Goal: Communication & Community: Participate in discussion

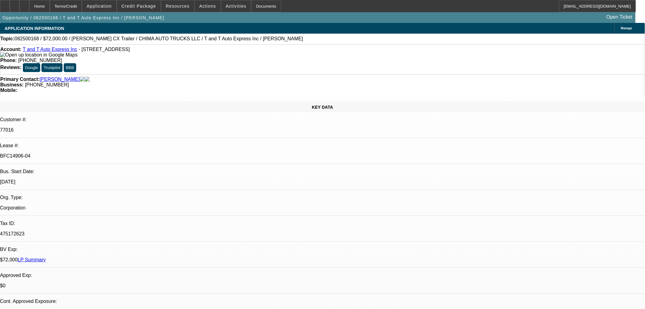
select select "0"
select select "0.1"
select select "0"
select select "0.1"
select select "0"
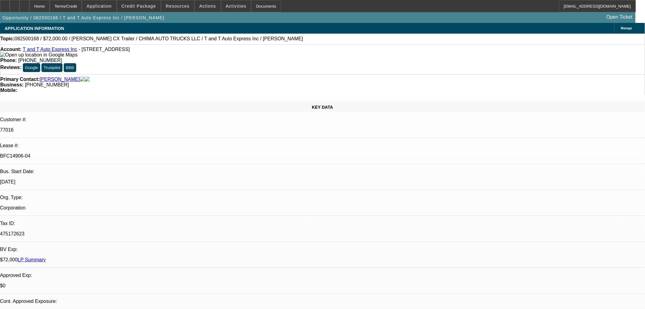
select select "0.1"
select select "0.15"
select select "2"
select select "0"
select select "1"
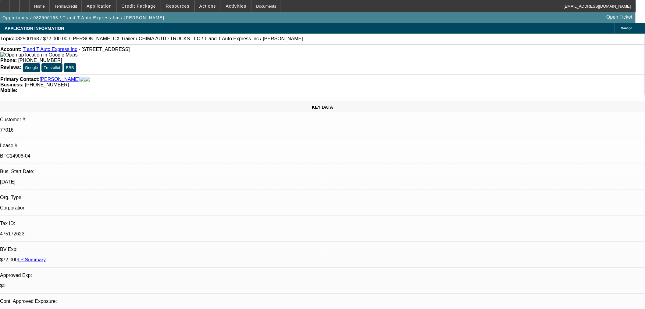
select select "2"
select select "4"
select select "1"
select select "2"
select select "4"
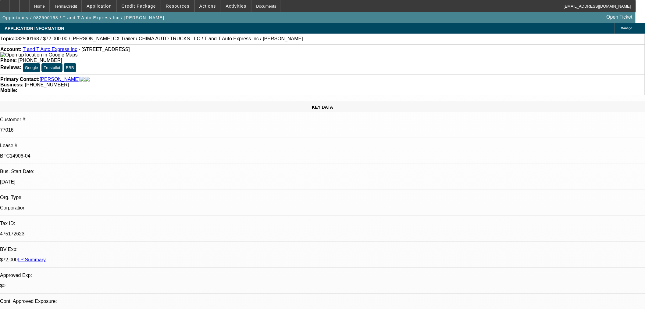
select select "1"
select select "2"
select select "4"
select select "1"
select select "2"
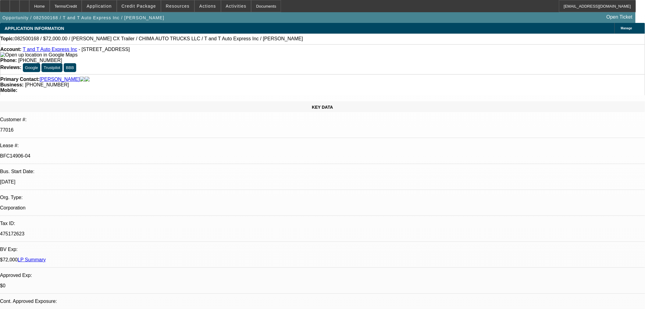
select select "6"
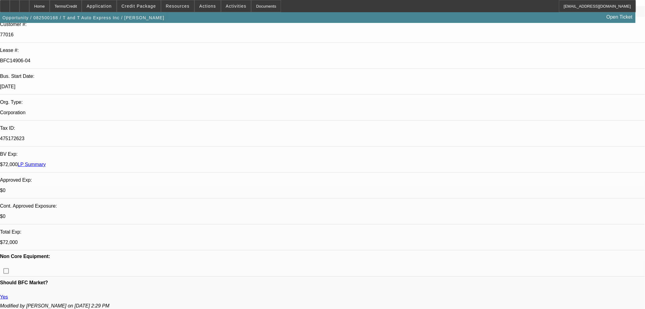
scroll to position [169, 0]
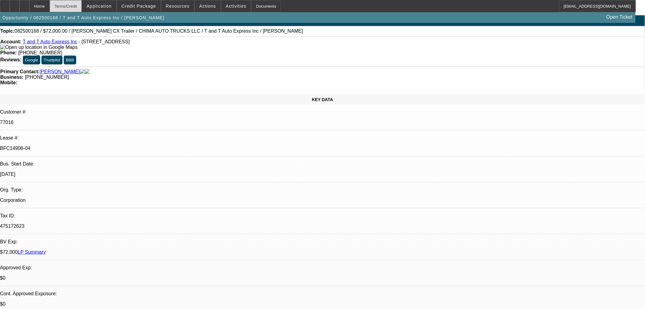
scroll to position [0, 0]
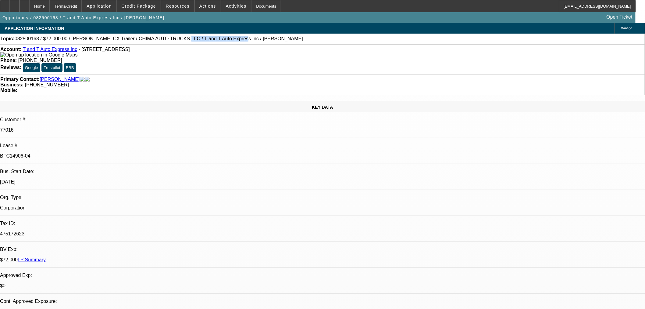
drag, startPoint x: 154, startPoint y: 41, endPoint x: 200, endPoint y: 39, distance: 46.1
click at [200, 39] on span "082500168 / $72,000.00 / Cottrell CX Trailer / CHIMA AUTO TRUCKS LLC / T and T …" at bounding box center [159, 38] width 288 height 5
copy span "T and T Auto Express Inc"
drag, startPoint x: 234, startPoint y: 40, endPoint x: 203, endPoint y: 41, distance: 30.8
click at [203, 41] on div "Topic: 082500168 / $72,000.00 / Cottrell CX Trailer / CHIMA AUTO TRUCKS LLC / T…" at bounding box center [322, 38] width 645 height 5
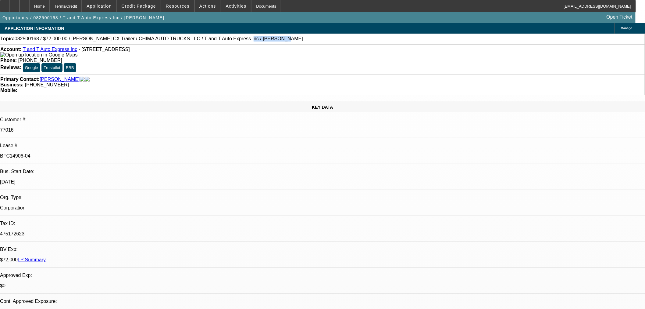
copy span "Thomaz, Felipe"
drag, startPoint x: 261, startPoint y: 49, endPoint x: 234, endPoint y: 55, distance: 27.1
click at [234, 55] on div "Account: T and T Auto Express Inc - 95 Pearl St, Everett, MA 02149 Phone: (781)…" at bounding box center [322, 59] width 645 height 30
copy span "(781) 333-1017"
click at [202, 10] on span at bounding box center [208, 6] width 26 height 15
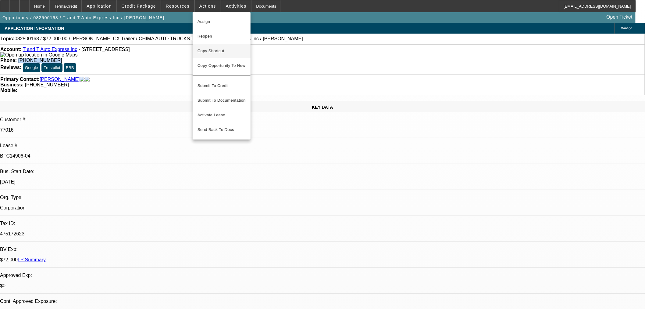
click at [224, 51] on span "Copy Shortcut" at bounding box center [222, 50] width 48 height 7
copy span "(781) 333-1017"
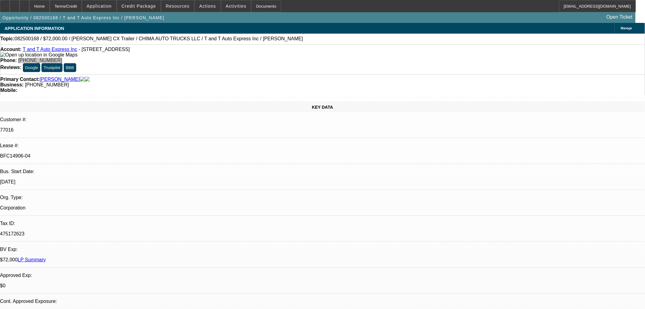
scroll to position [203, 0]
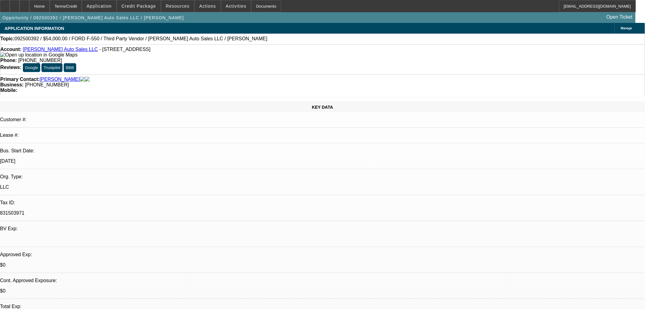
select select "0"
select select "2"
select select "0"
select select "6"
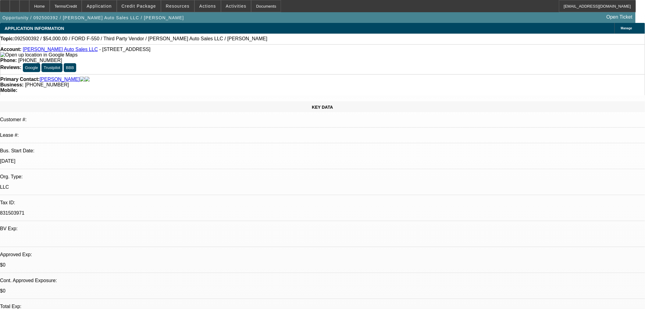
select select "0"
select select "2"
select select "0"
select select "6"
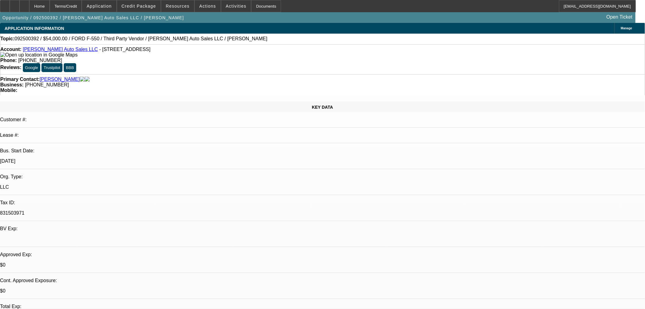
select select "0"
select select "2"
select select "0"
select select "6"
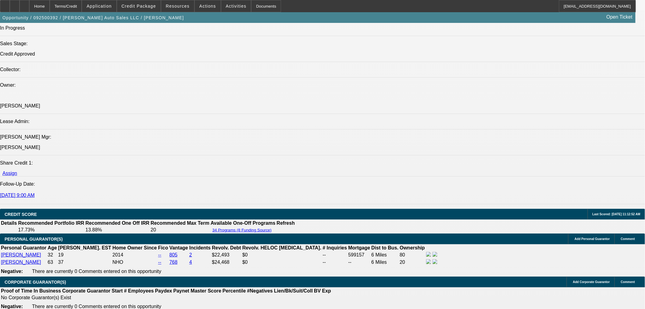
scroll to position [880, 0]
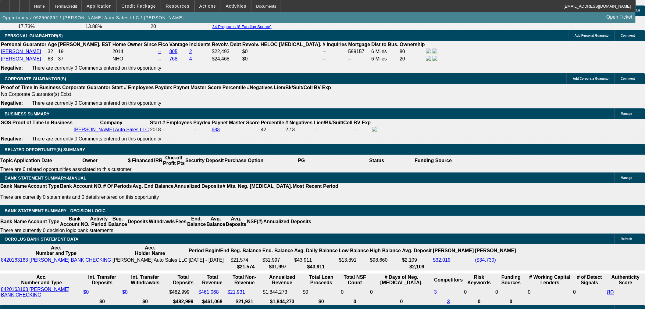
drag, startPoint x: 142, startPoint y: 119, endPoint x: 154, endPoint y: 120, distance: 11.9
copy p "54,000"
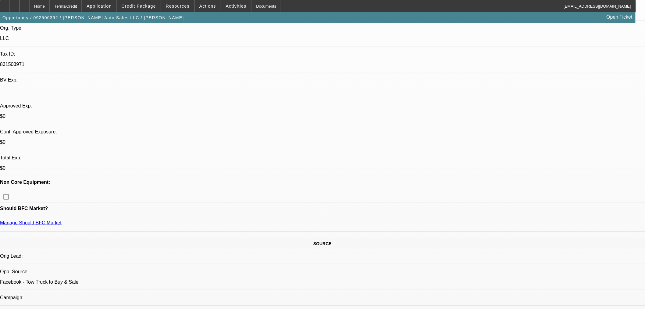
scroll to position [203, 0]
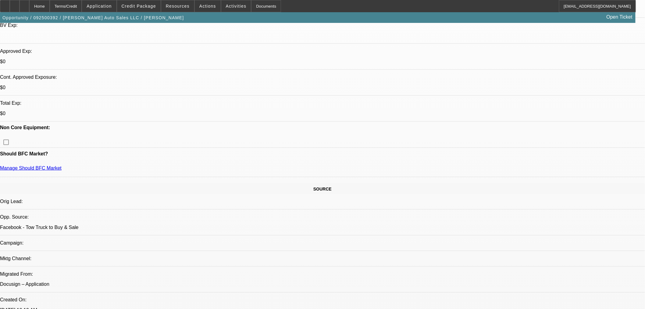
drag, startPoint x: 617, startPoint y: 91, endPoint x: 620, endPoint y: 102, distance: 10.4
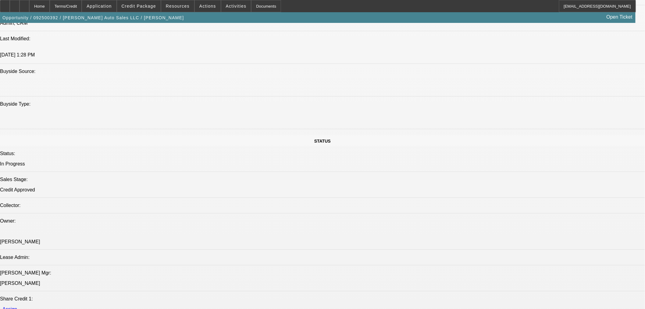
scroll to position [259, 0]
drag, startPoint x: 522, startPoint y: 102, endPoint x: 540, endPoint y: 127, distance: 30.7
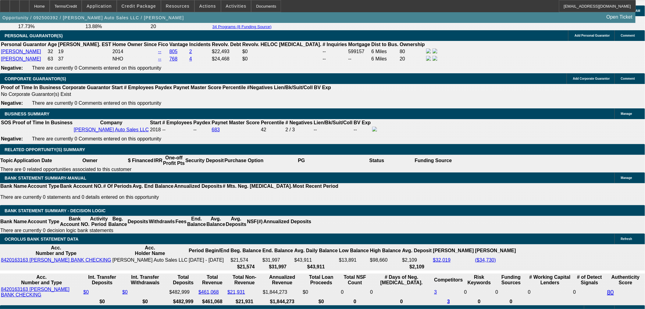
scroll to position [847, 0]
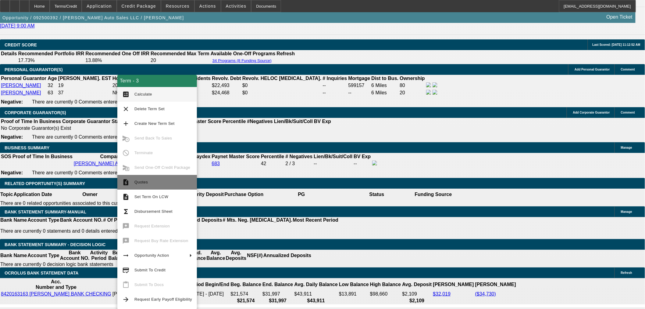
click at [162, 182] on span "Quotes" at bounding box center [163, 181] width 58 height 7
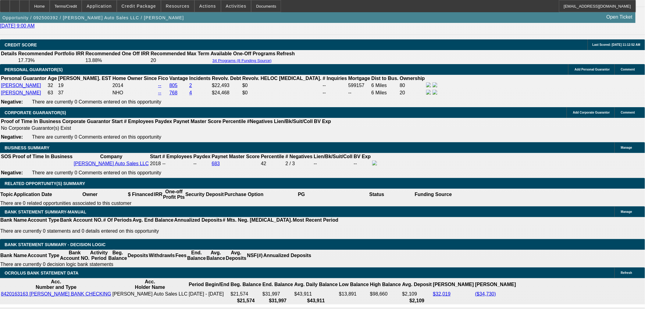
scroll to position [22, 0]
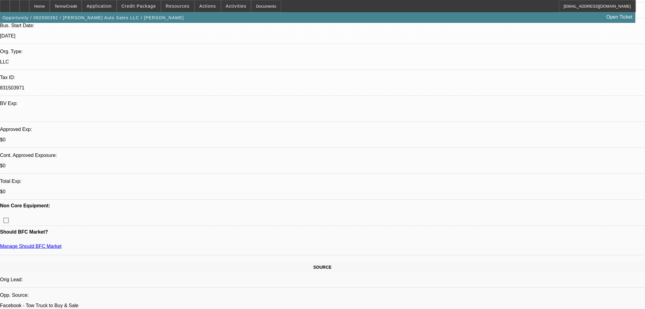
scroll to position [203, 0]
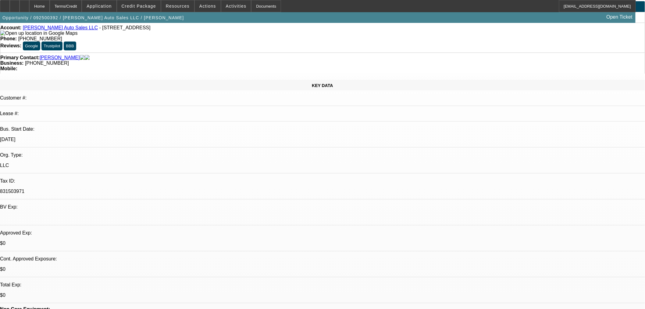
scroll to position [0, 0]
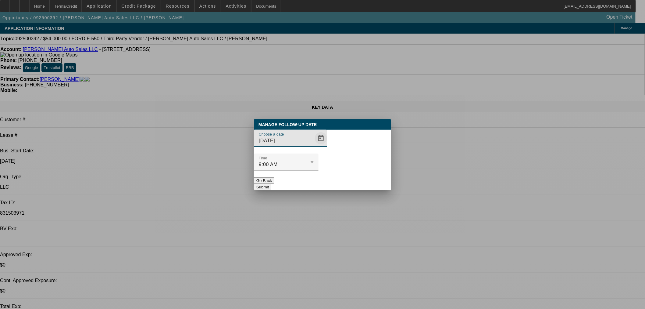
click at [314, 145] on span "Open calendar" at bounding box center [321, 138] width 15 height 15
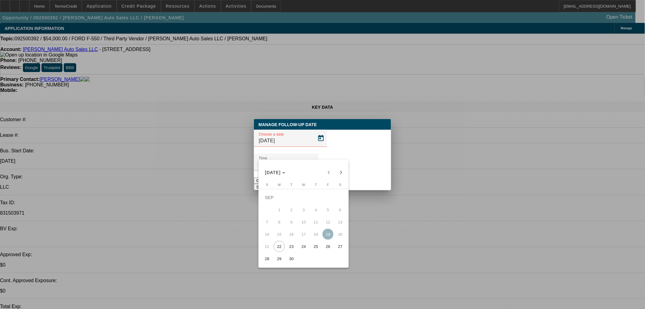
click at [294, 246] on span "23" at bounding box center [291, 246] width 11 height 11
type input "[DATE]"
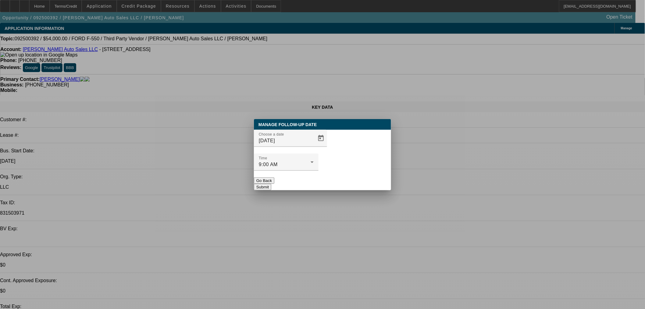
click at [271, 184] on button "Submit" at bounding box center [262, 187] width 17 height 6
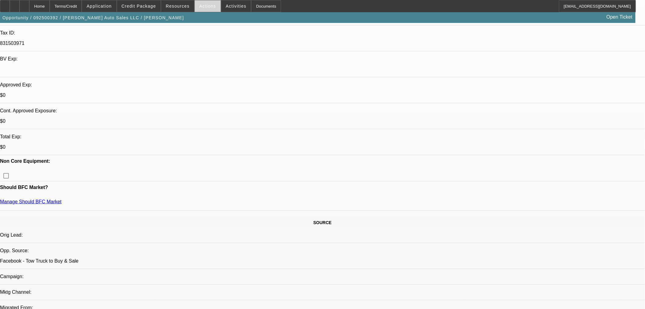
scroll to position [169, 0]
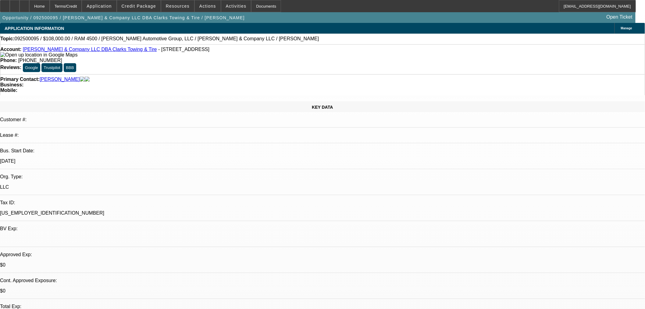
select select "0.1"
select select "2"
select select "0"
select select "6"
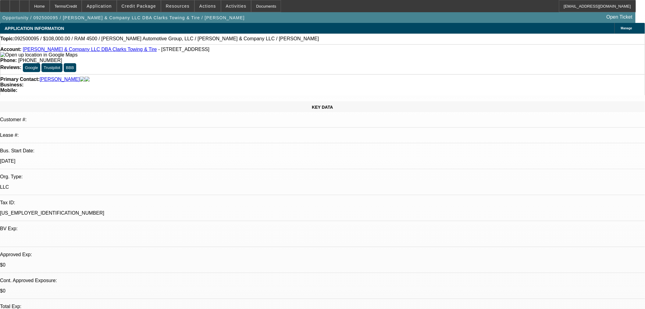
select select "0.1"
select select "2"
select select "0"
select select "6"
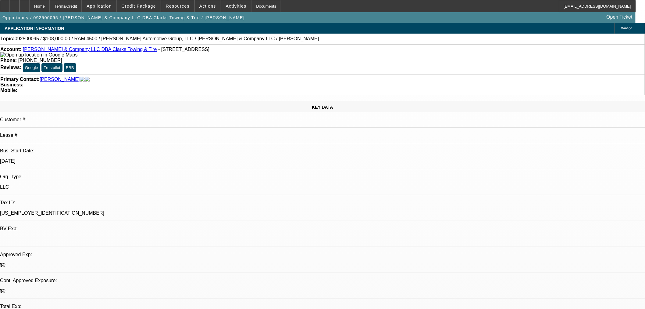
select select "0.1"
select select "2"
select select "0"
select select "6"
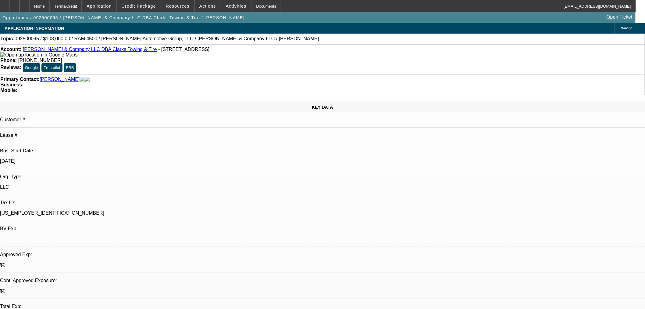
select select "0.1"
select select "2"
select select "0"
select select "6"
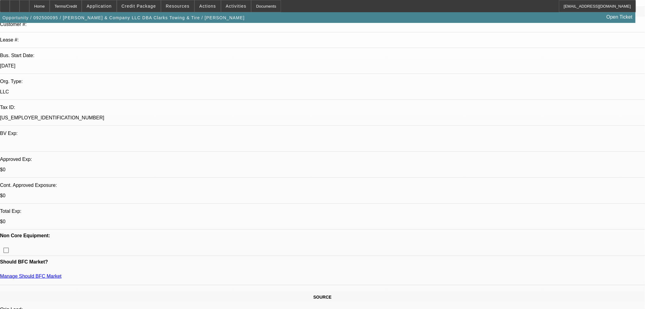
scroll to position [34, 0]
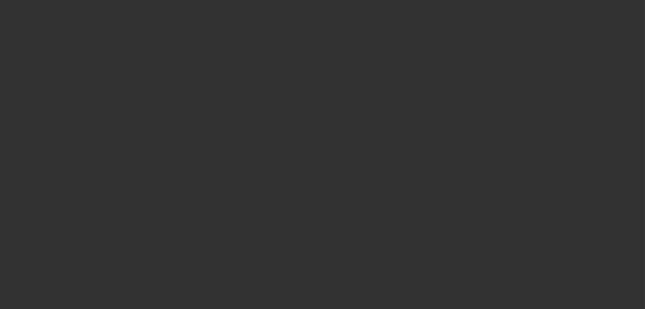
scroll to position [0, 0]
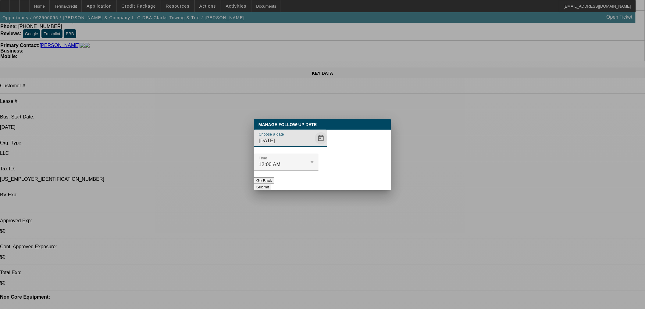
click at [314, 145] on span "Open calendar" at bounding box center [321, 138] width 15 height 15
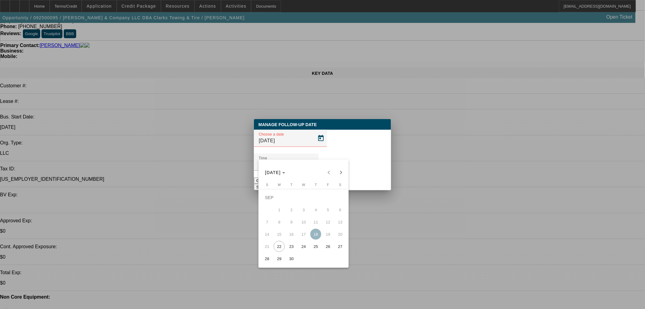
drag, startPoint x: 291, startPoint y: 243, endPoint x: 303, endPoint y: 239, distance: 12.6
click at [291, 243] on button "23" at bounding box center [291, 246] width 12 height 12
type input "9/23/2025"
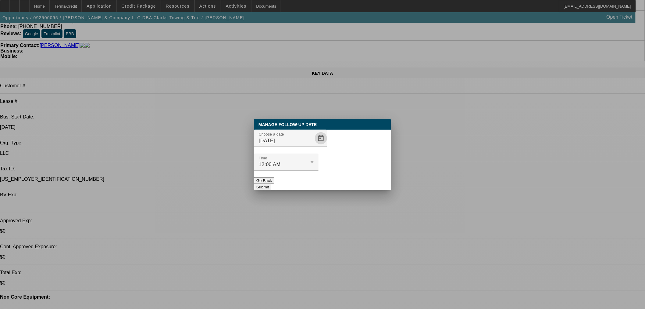
drag, startPoint x: 345, startPoint y: 167, endPoint x: 338, endPoint y: 160, distance: 9.7
click at [271, 184] on button "Submit" at bounding box center [262, 187] width 17 height 6
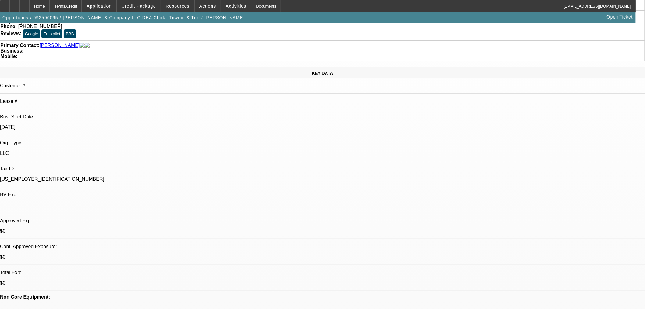
scroll to position [34, 0]
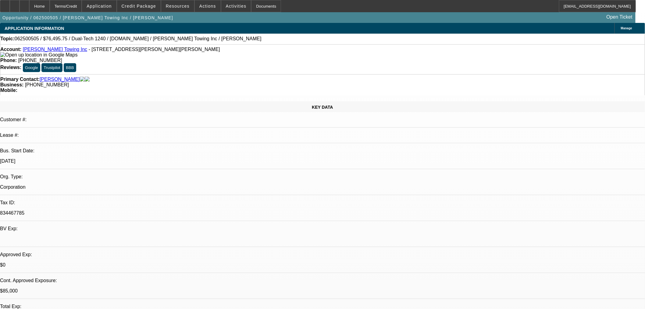
select select "0.15"
select select "2"
select select "0"
select select "6"
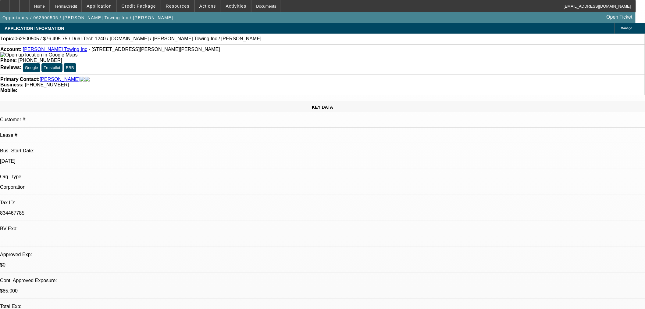
select select "0.15"
select select "2"
select select "0"
select select "6"
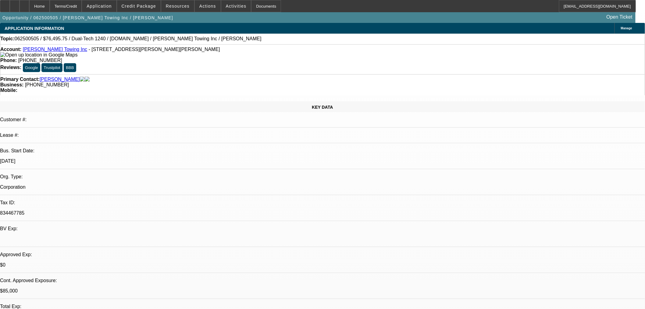
select select "0.15"
select select "2"
select select "0"
select select "6"
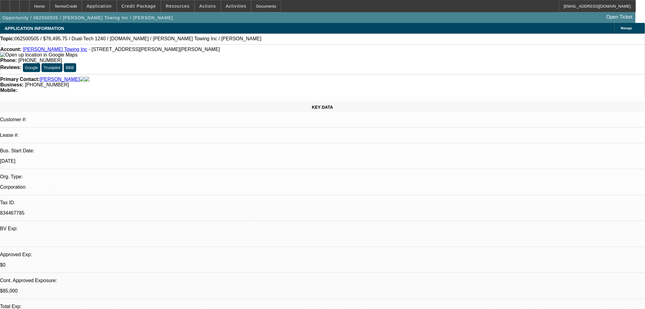
select select "0.1"
select select "2"
select select "0"
select select "6"
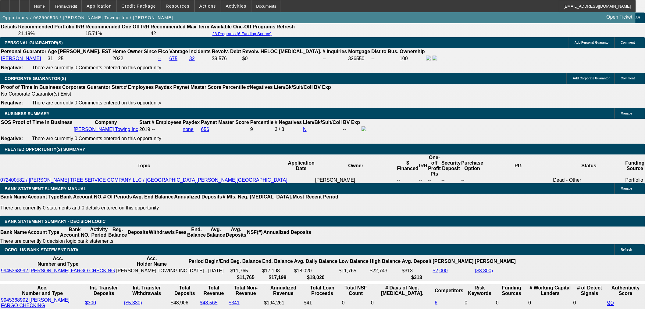
scroll to position [880, 0]
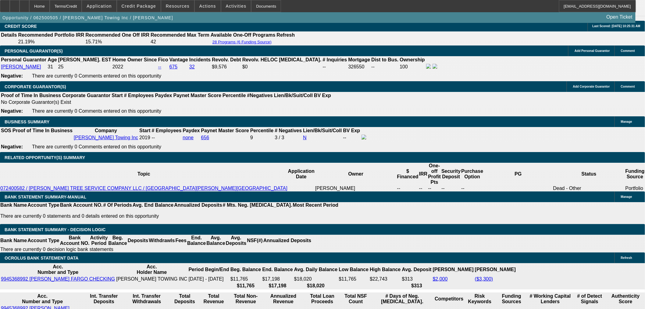
radio input "true"
type textarea "Does not like dual tech bed. Sent him 75k International w century bed on EU and…"
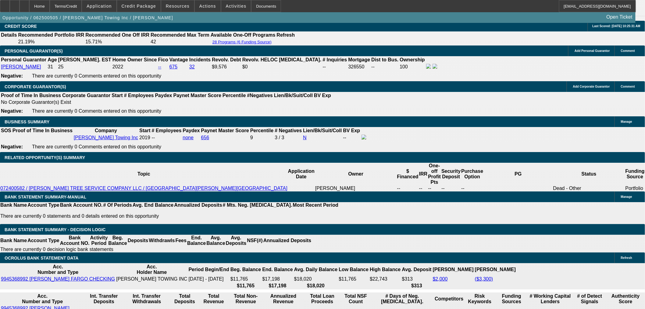
radio input "true"
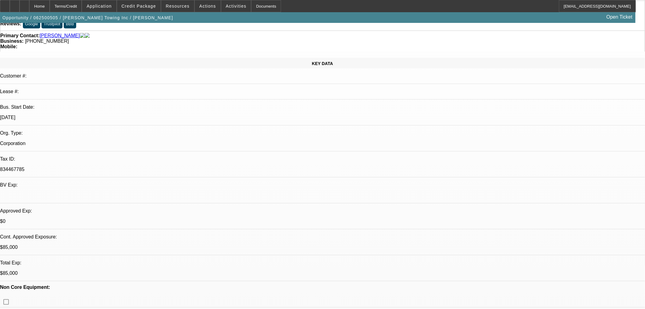
scroll to position [34, 0]
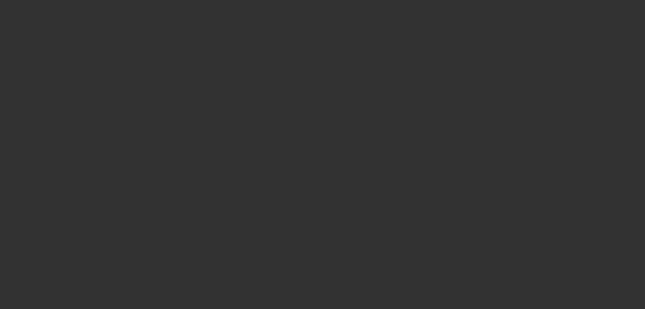
scroll to position [0, 0]
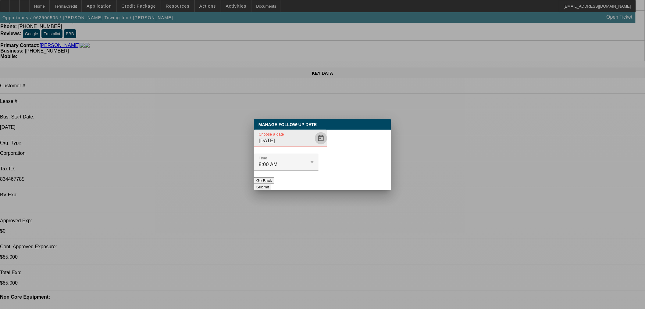
click at [314, 145] on span "Open calendar" at bounding box center [321, 138] width 15 height 15
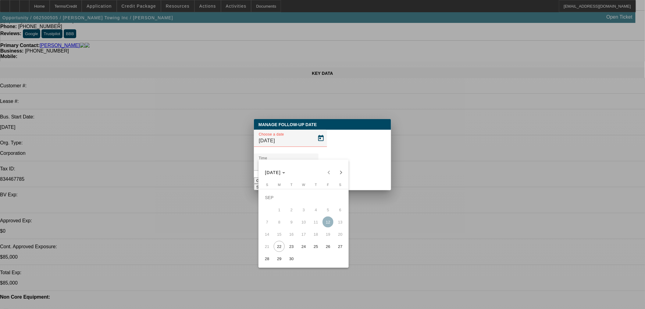
drag, startPoint x: 299, startPoint y: 244, endPoint x: 291, endPoint y: 246, distance: 8.7
click at [291, 246] on tr "21 22 23 24 25 26 27" at bounding box center [303, 246] width 85 height 12
click at [291, 246] on span "23" at bounding box center [291, 246] width 11 height 11
type input "9/23/2025"
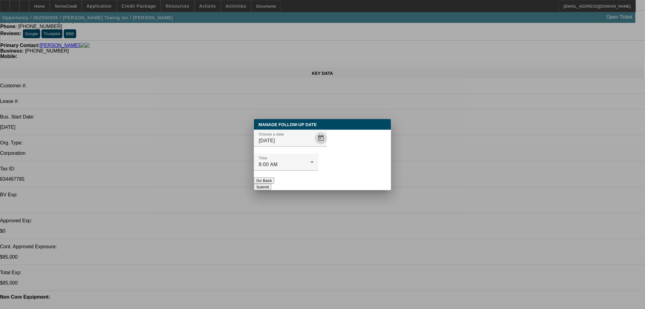
click at [271, 184] on button "Submit" at bounding box center [262, 187] width 17 height 6
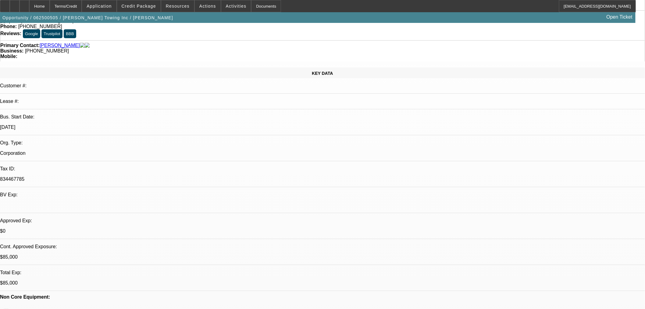
scroll to position [34, 0]
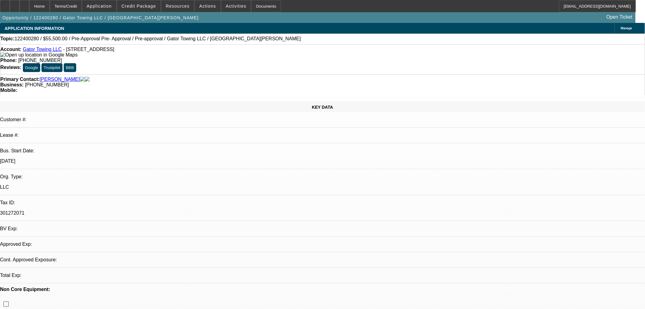
select select "0"
select select "2"
select select "0.1"
select select "4"
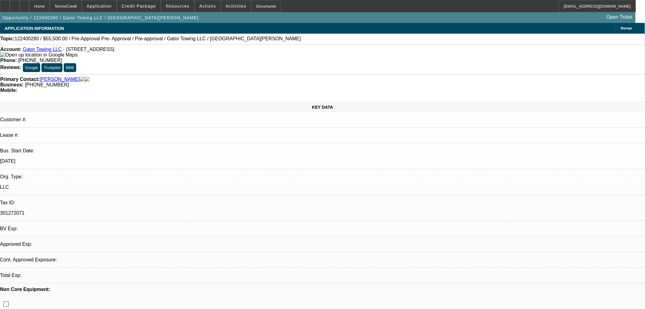
select select "0"
select select "2"
select select "0.1"
select select "4"
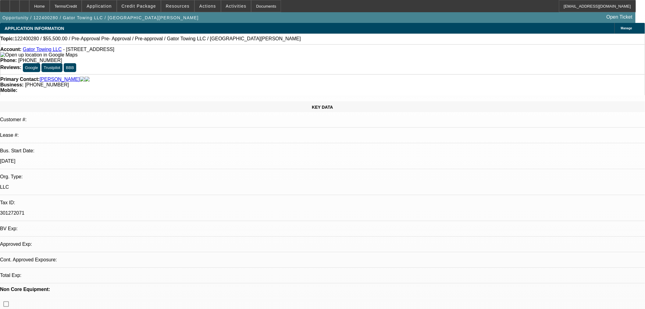
select select "0"
select select "0.1"
select select "4"
select select "0"
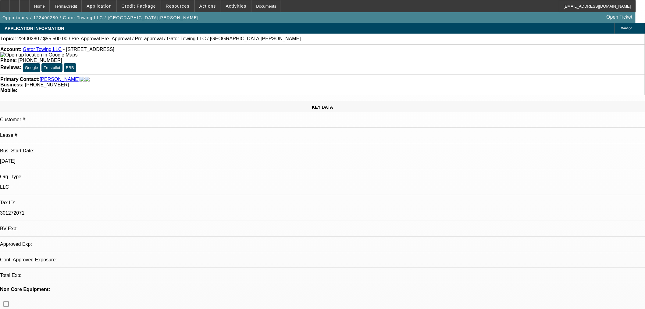
select select "0"
select select "0.1"
select select "4"
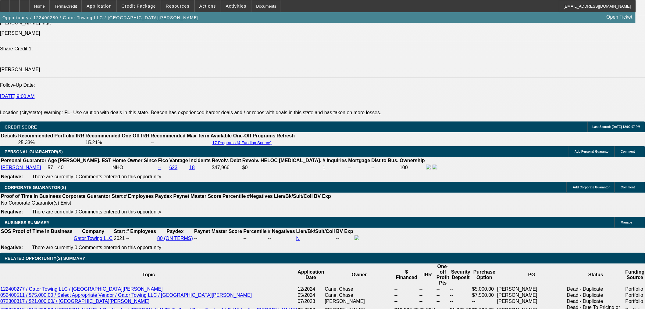
scroll to position [915, 0]
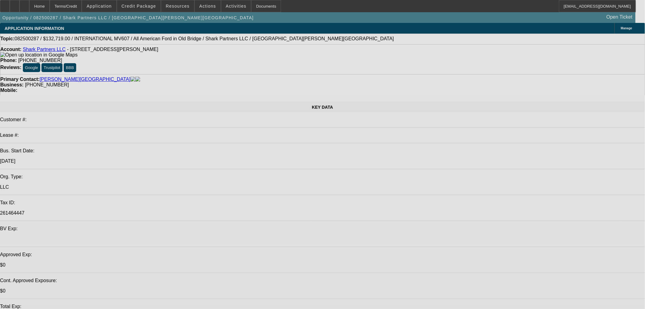
select select "0"
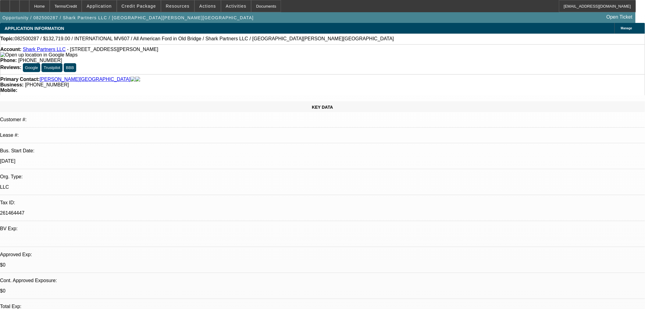
select select "0"
select select "2"
select select "0"
select select "6"
select select "0"
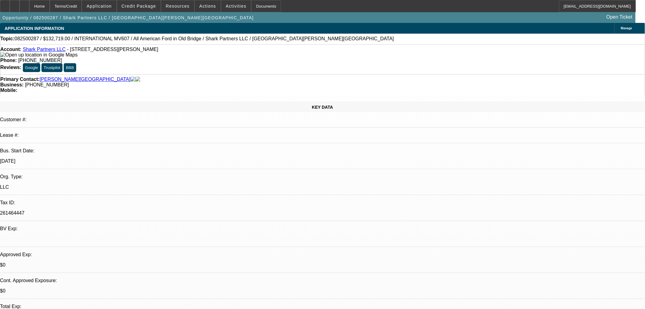
select select "0"
select select "2"
select select "0"
select select "6"
select select "0"
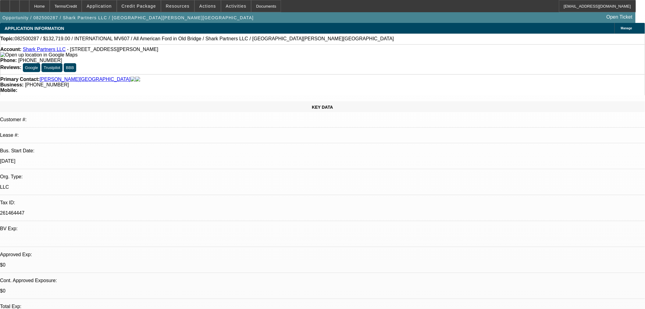
select select "0"
select select "2"
select select "0"
select select "6"
select select "0"
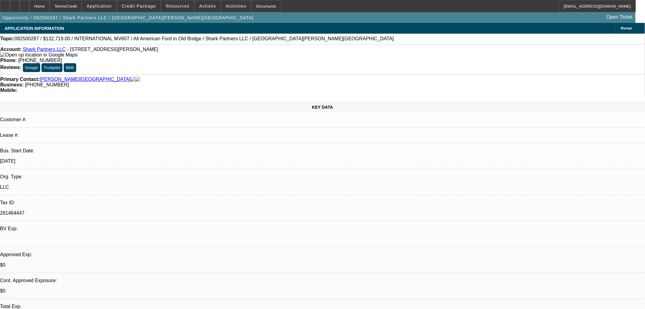
select select "0"
select select "2"
select select "0"
select select "6"
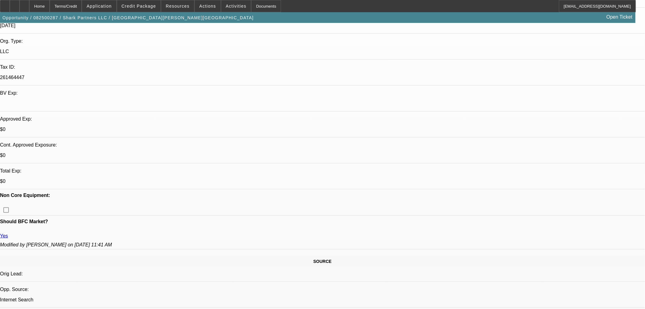
scroll to position [452, 0]
drag, startPoint x: 559, startPoint y: 100, endPoint x: 557, endPoint y: 97, distance: 3.7
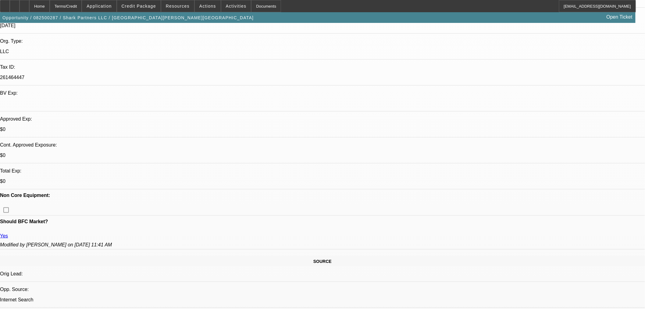
scroll to position [180, 0]
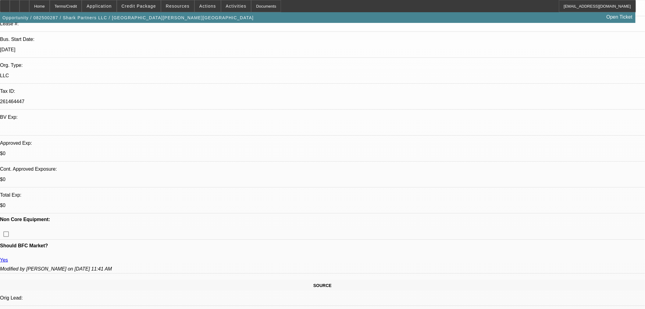
scroll to position [0, 0]
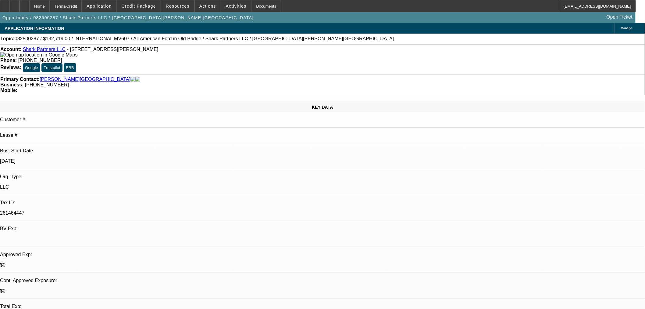
drag, startPoint x: 339, startPoint y: 69, endPoint x: 370, endPoint y: 68, distance: 30.5
click at [367, 88] on div "Mobile:" at bounding box center [322, 90] width 645 height 5
drag, startPoint x: 390, startPoint y: 67, endPoint x: 340, endPoint y: 71, distance: 49.8
click at [348, 74] on div "Primary Contact: Alston, Frederick Business: (917) 386-8233 Mobile:" at bounding box center [322, 84] width 645 height 21
drag, startPoint x: 338, startPoint y: 69, endPoint x: 360, endPoint y: 68, distance: 22.9
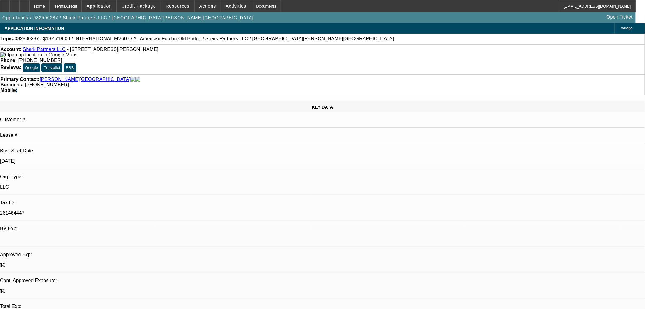
click at [360, 88] on div "Mobile:" at bounding box center [322, 90] width 645 height 5
drag, startPoint x: 279, startPoint y: 59, endPoint x: 263, endPoint y: 68, distance: 18.0
click at [69, 82] on span "(917) 386-8233" at bounding box center [47, 84] width 44 height 5
drag, startPoint x: 268, startPoint y: 67, endPoint x: 239, endPoint y: 72, distance: 28.7
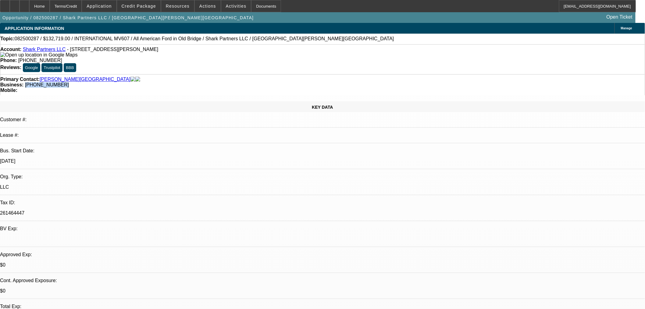
click at [239, 74] on div "Primary Contact: Alston, Frederick Business: (917) 386-8233 Mobile:" at bounding box center [322, 84] width 645 height 21
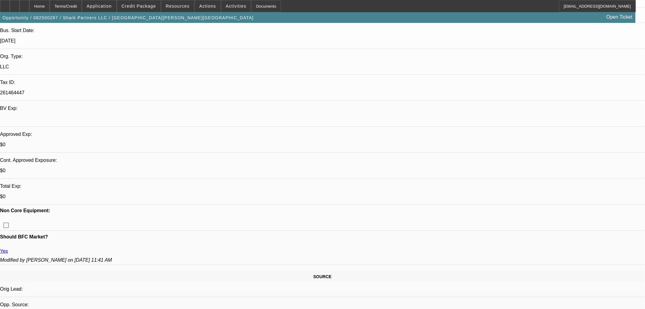
scroll to position [135, 0]
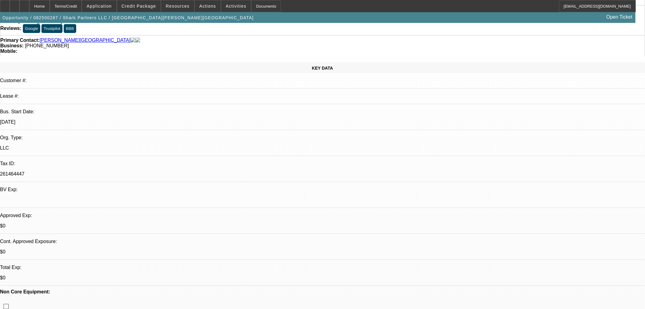
scroll to position [102, 0]
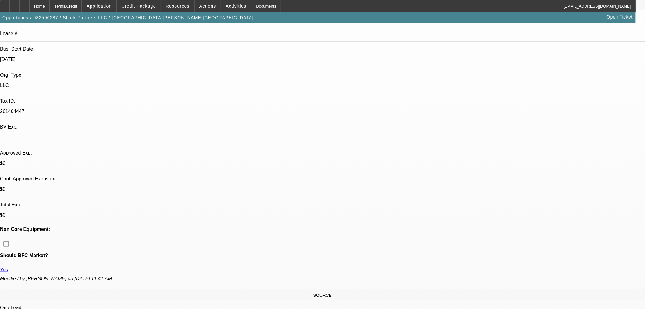
drag, startPoint x: 13, startPoint y: 297, endPoint x: 13, endPoint y: 294, distance: 3.1
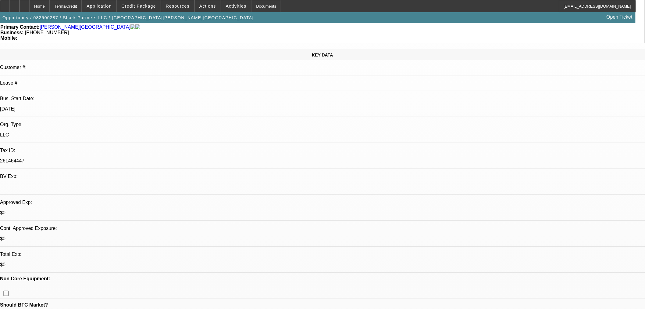
scroll to position [0, 0]
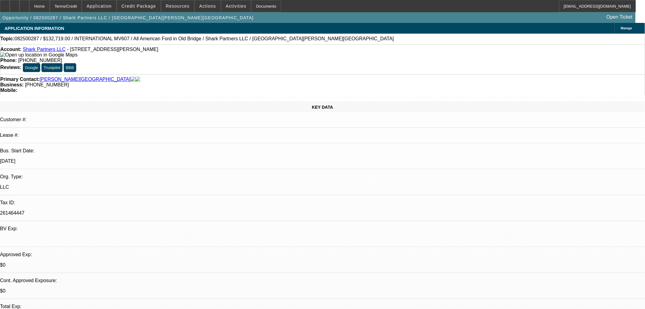
drag, startPoint x: 378, startPoint y: 151, endPoint x: 374, endPoint y: 146, distance: 6.5
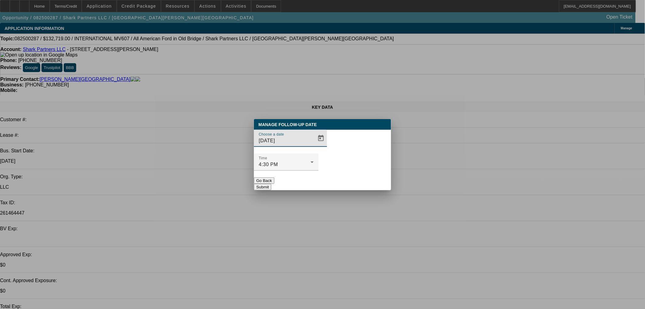
click at [308, 152] on div at bounding box center [322, 154] width 645 height 309
click at [310, 156] on div at bounding box center [322, 154] width 645 height 309
click at [314, 145] on span "Open calendar" at bounding box center [321, 138] width 15 height 15
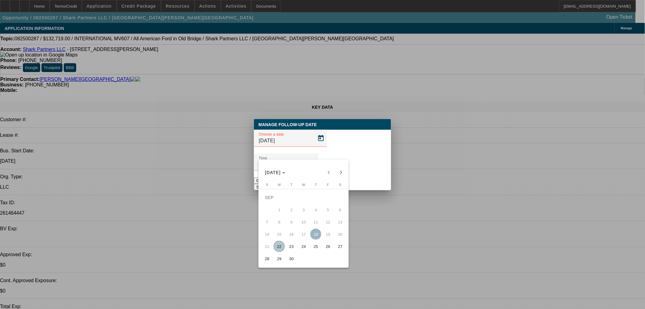
drag, startPoint x: 294, startPoint y: 247, endPoint x: 314, endPoint y: 213, distance: 39.5
click at [294, 245] on span "23" at bounding box center [291, 246] width 11 height 11
type input "9/23/2025"
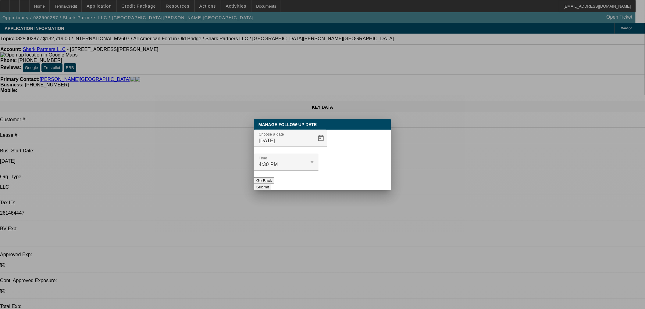
click at [271, 184] on button "Submit" at bounding box center [262, 187] width 17 height 6
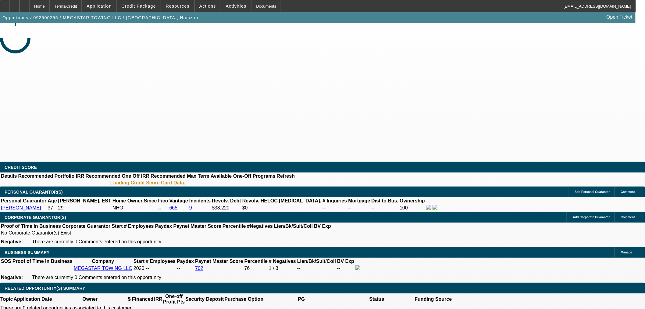
select select "0"
select select "2"
select select "0.1"
select select "4"
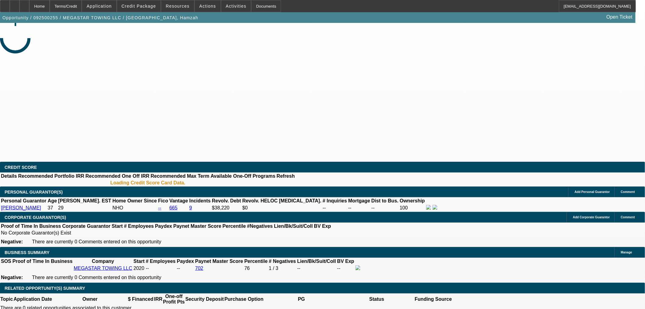
select select "0"
select select "2"
select select "0.1"
select select "4"
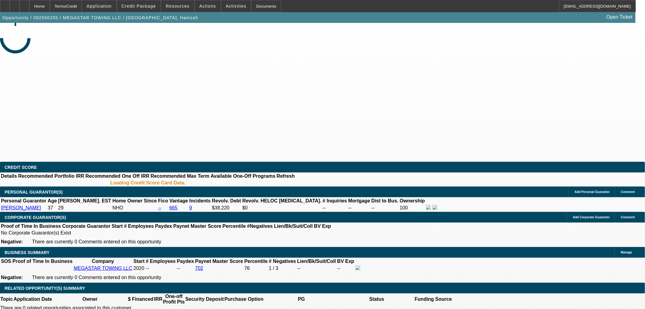
select select "0"
select select "0.1"
select select "4"
select select "0"
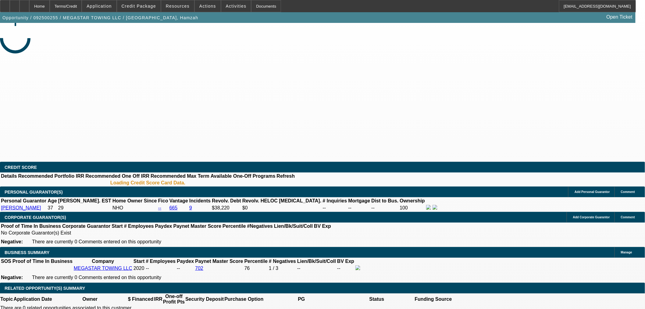
select select "0"
select select "0.1"
select select "4"
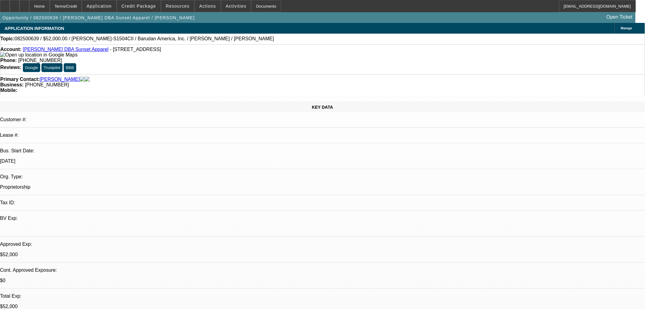
select select "0"
select select "2"
select select "0"
select select "6"
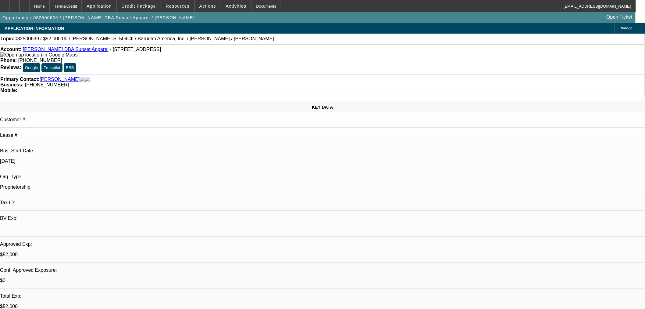
select select "0"
select select "2"
select select "0"
select select "6"
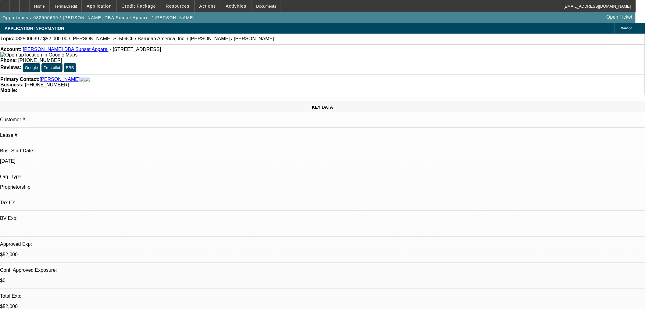
select select "0"
select select "2"
select select "0"
select select "6"
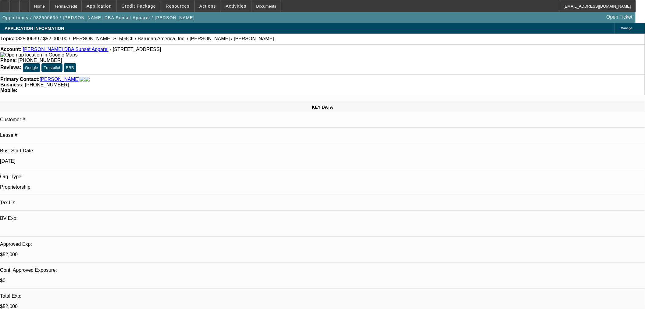
select select "0"
select select "2"
select select "0"
select select "6"
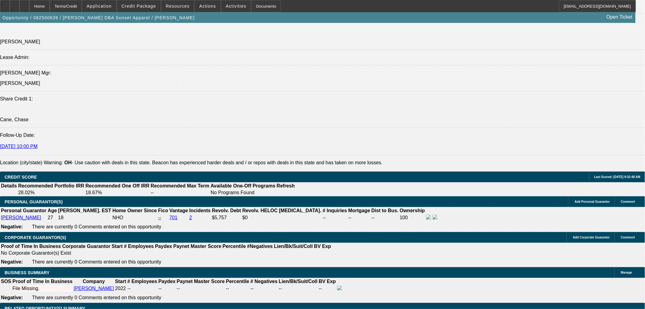
scroll to position [847, 0]
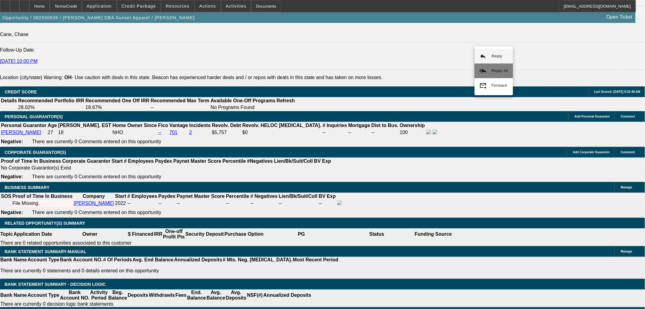
click at [486, 66] on button "reply_all Reply All" at bounding box center [494, 70] width 38 height 15
